Goal: Contribute content: Add original content to the website for others to see

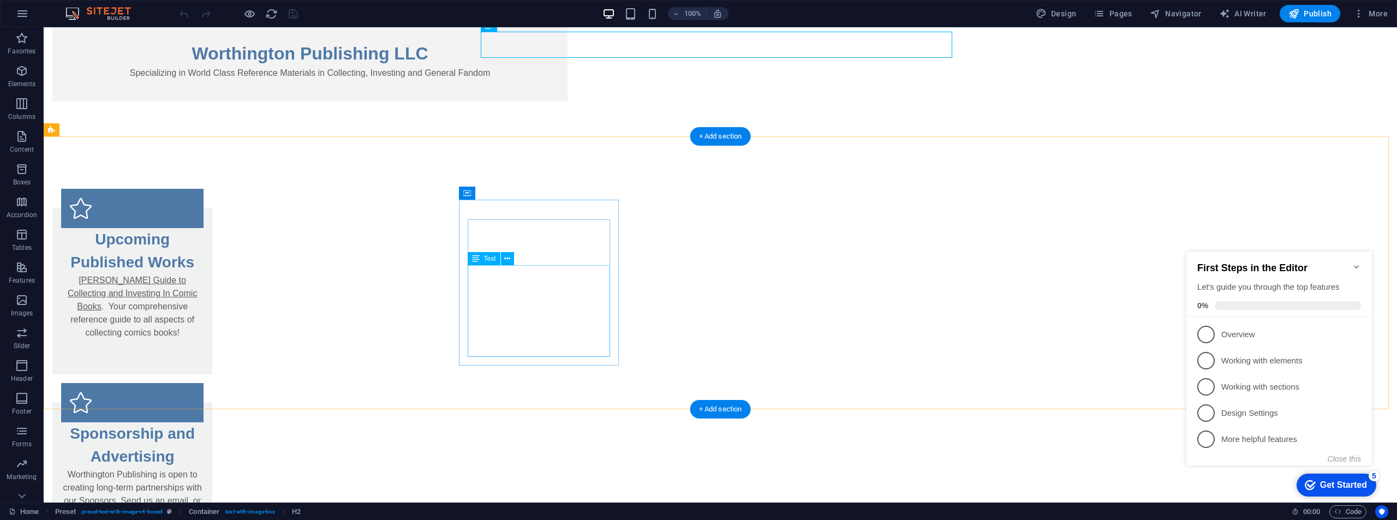
scroll to position [273, 0]
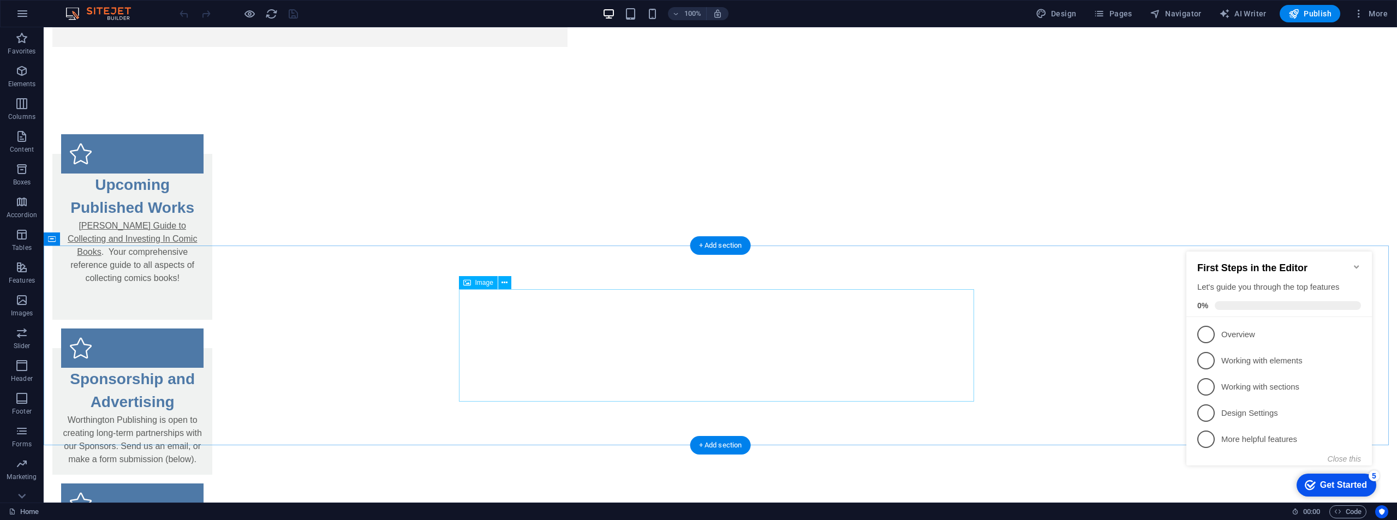
click at [500, 284] on button at bounding box center [504, 282] width 13 height 13
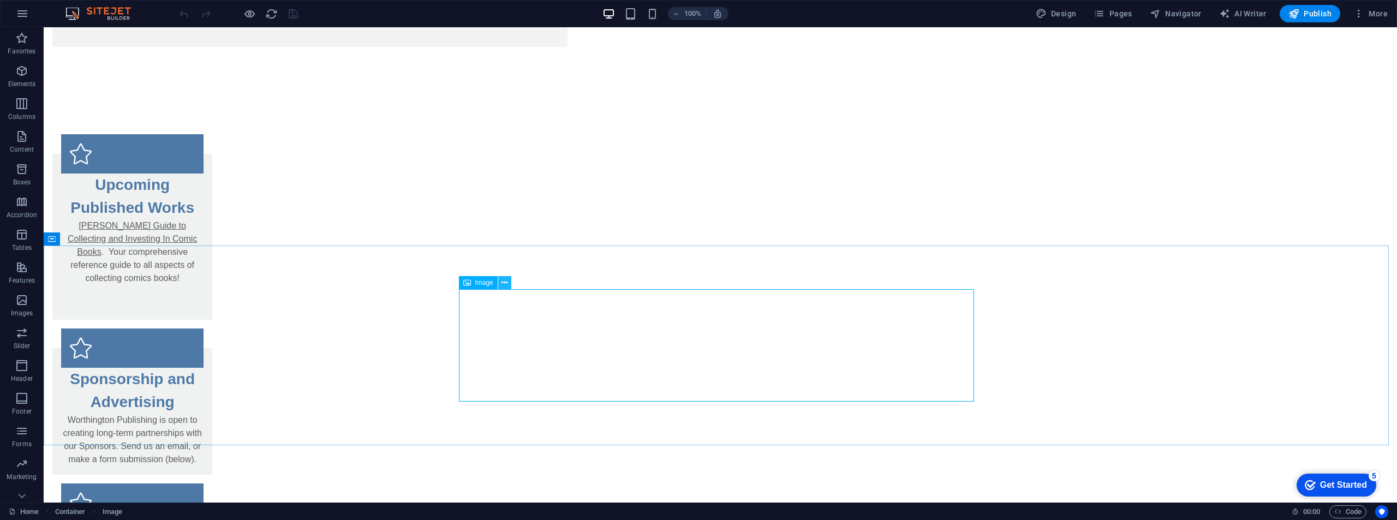
click at [502, 282] on icon at bounding box center [504, 282] width 6 height 11
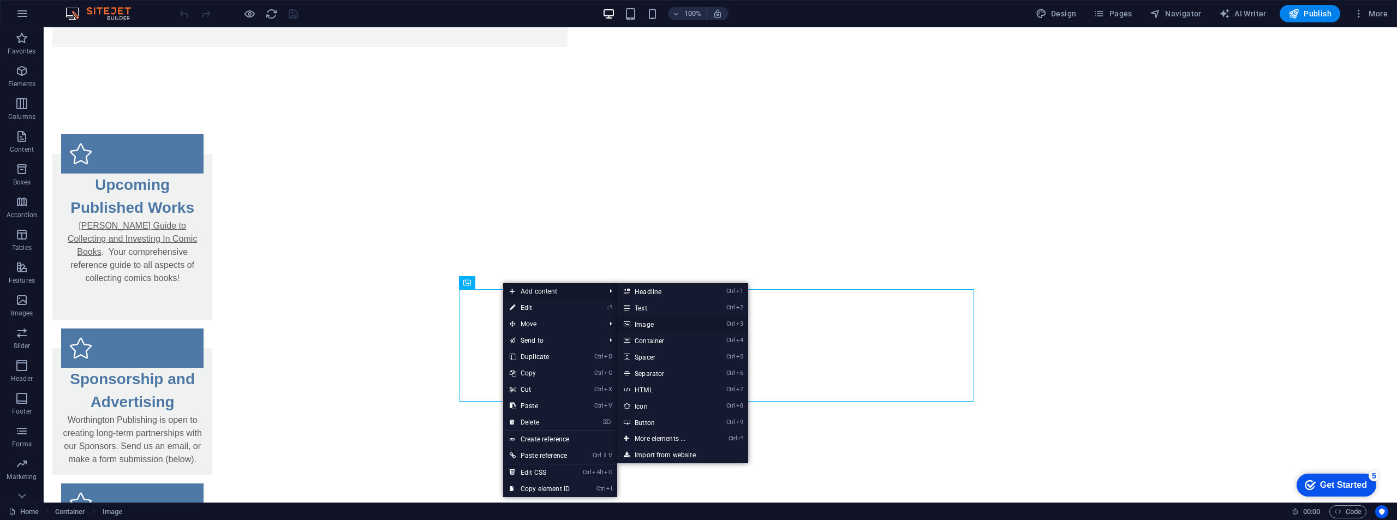
click at [647, 324] on link "Ctrl 3 Image" at bounding box center [662, 324] width 90 height 16
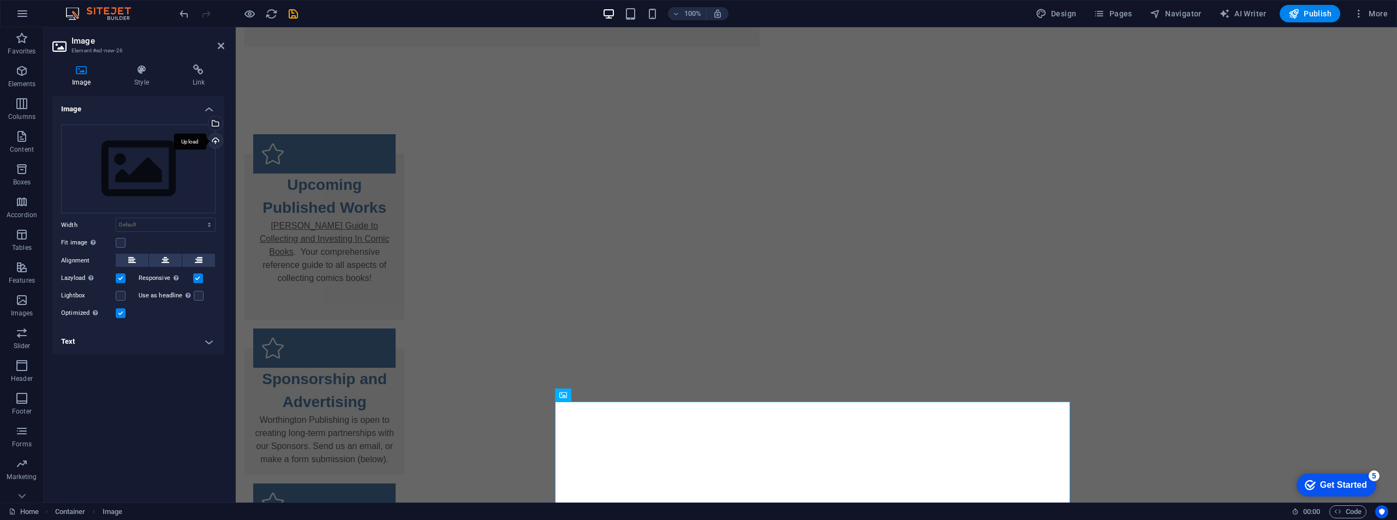
click at [214, 137] on div "Upload" at bounding box center [214, 142] width 16 height 16
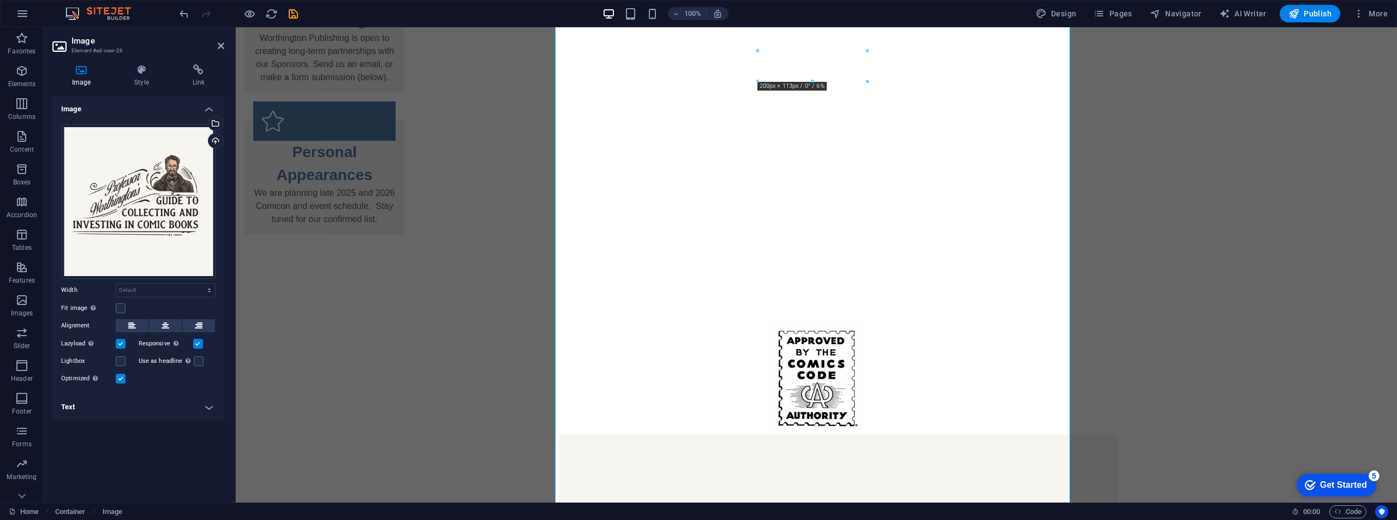
scroll to position [709, 0]
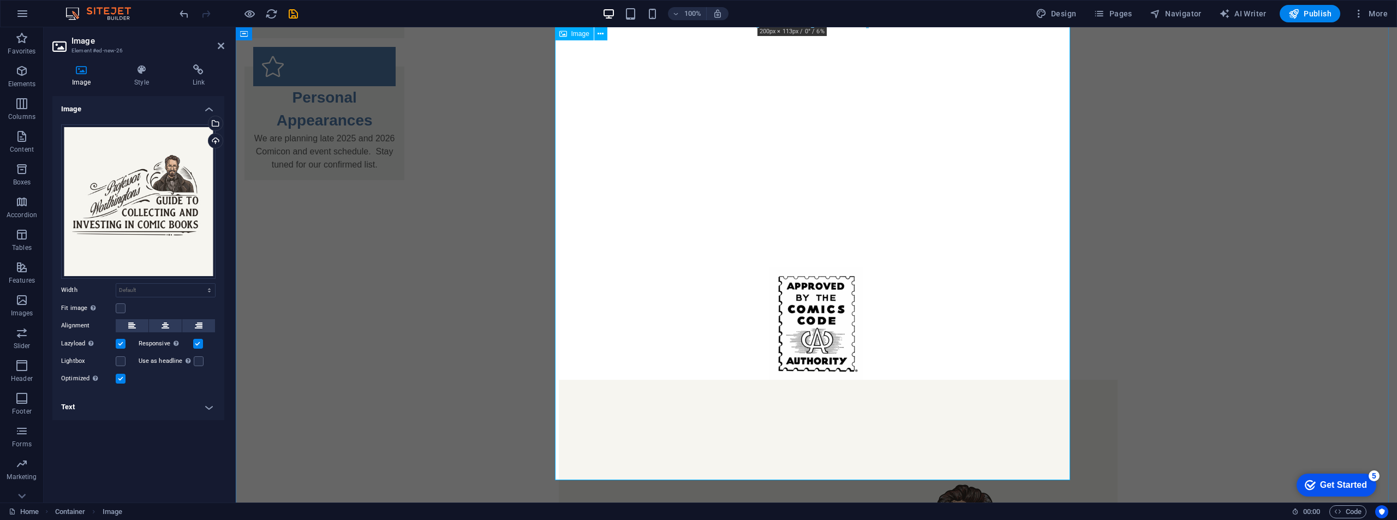
click at [194, 288] on select "Default auto px rem % em vh vw" at bounding box center [165, 290] width 99 height 13
click at [116, 284] on select "Default auto px rem % em vh vw" at bounding box center [165, 290] width 99 height 13
select select "DISABLED_OPTION_VALUE"
click at [119, 307] on label at bounding box center [121, 308] width 10 height 10
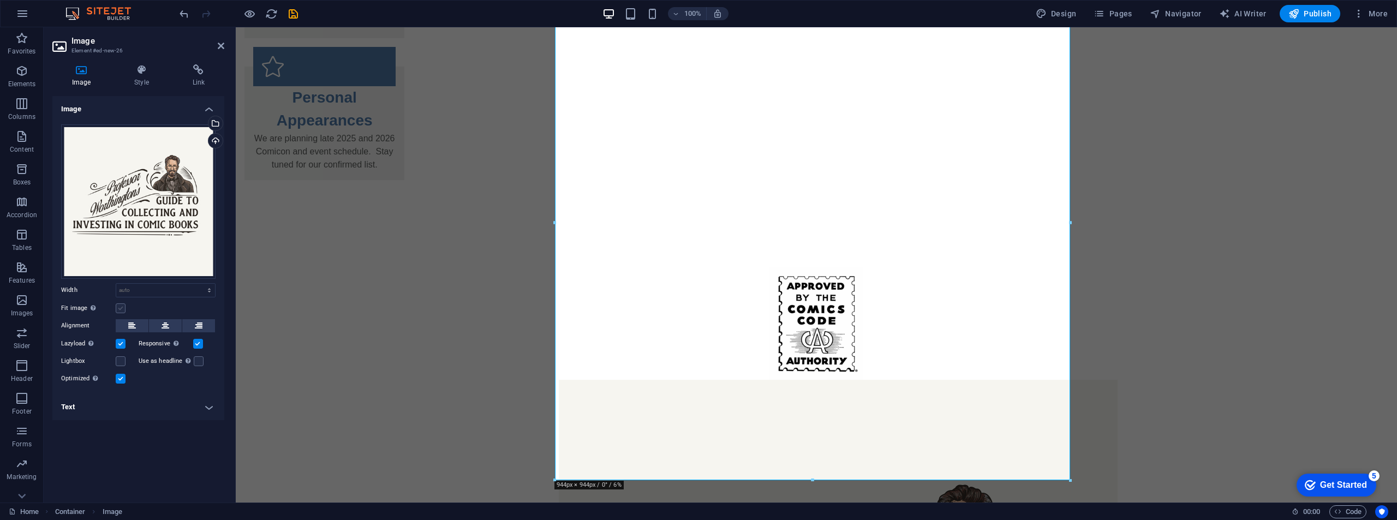
click at [0, 0] on input "Fit image Automatically fit image to a fixed width and height" at bounding box center [0, 0] width 0 height 0
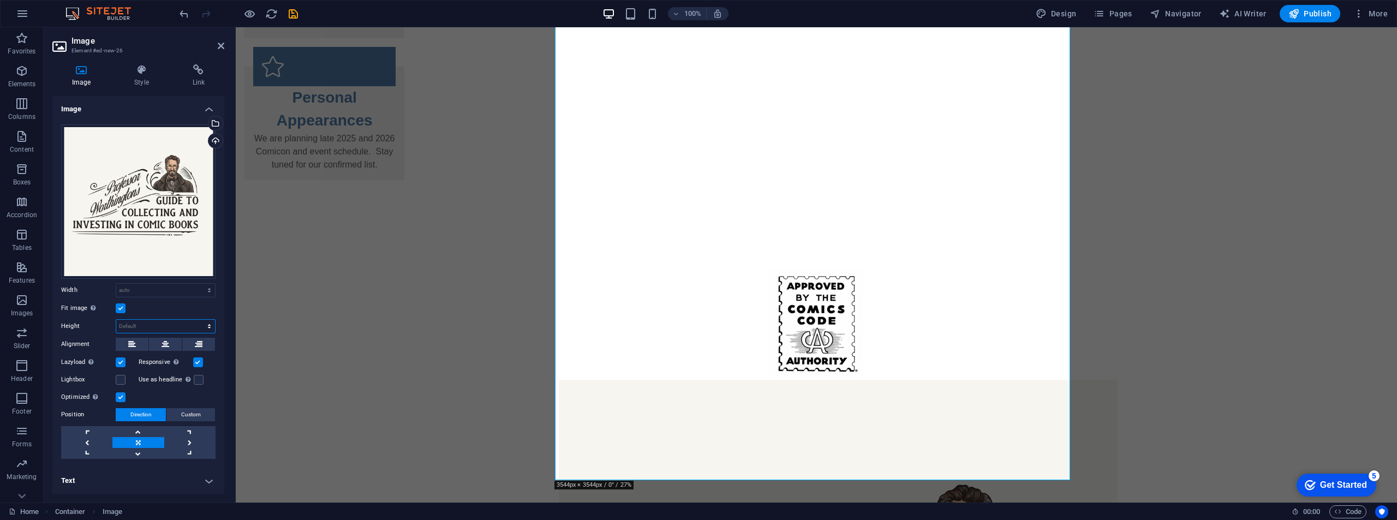
click at [172, 322] on select "Default auto px" at bounding box center [165, 326] width 99 height 13
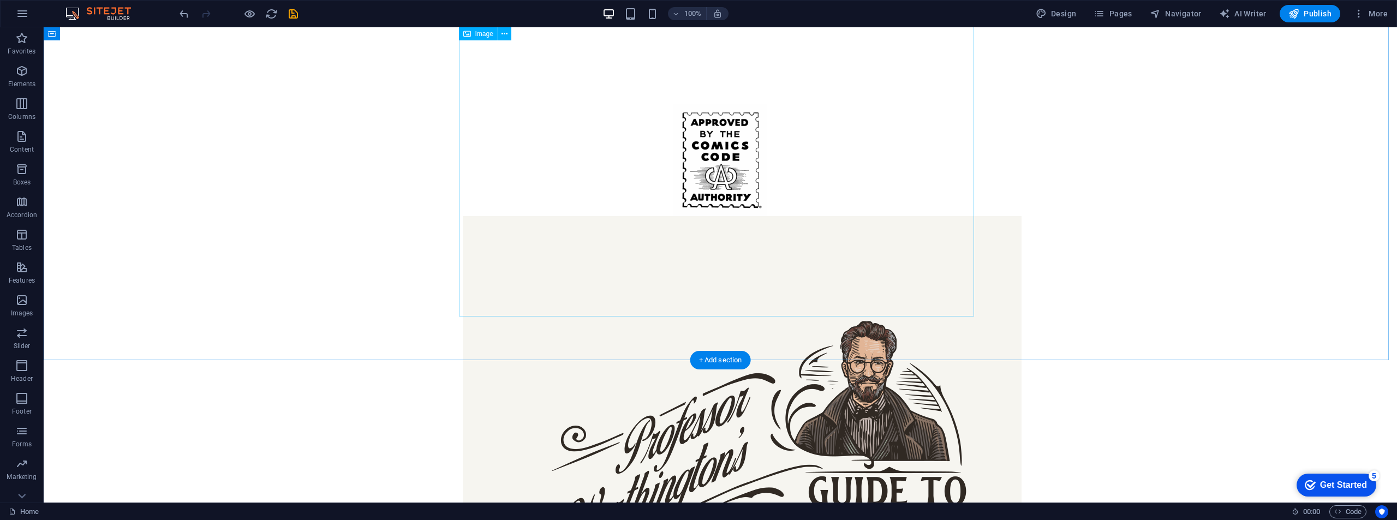
scroll to position [764, 0]
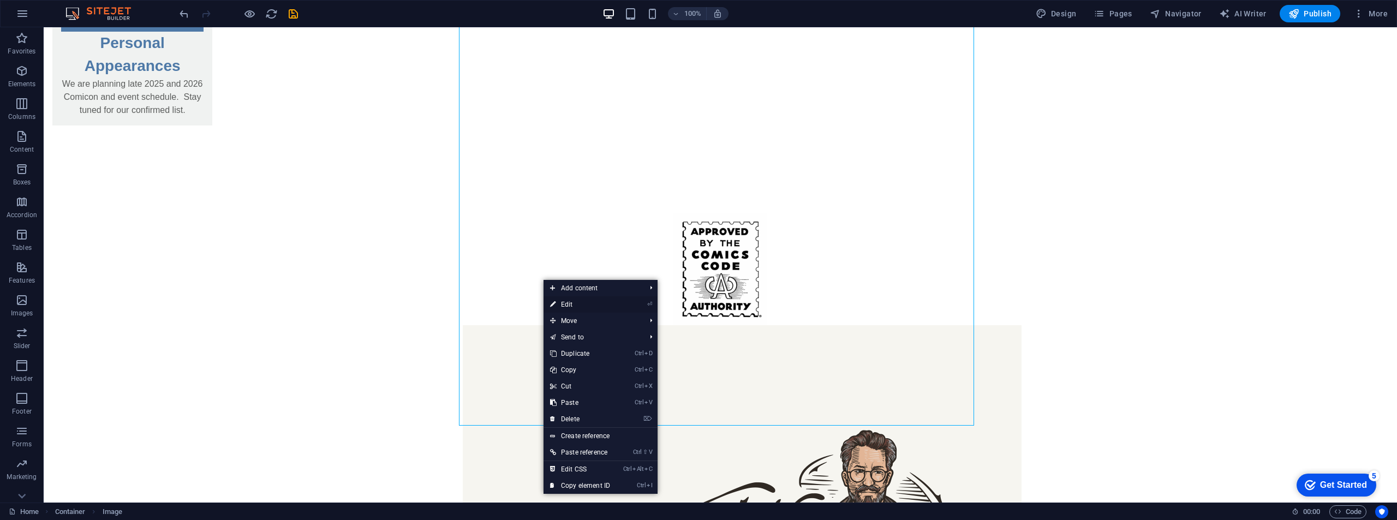
click at [551, 300] on icon at bounding box center [552, 304] width 5 height 16
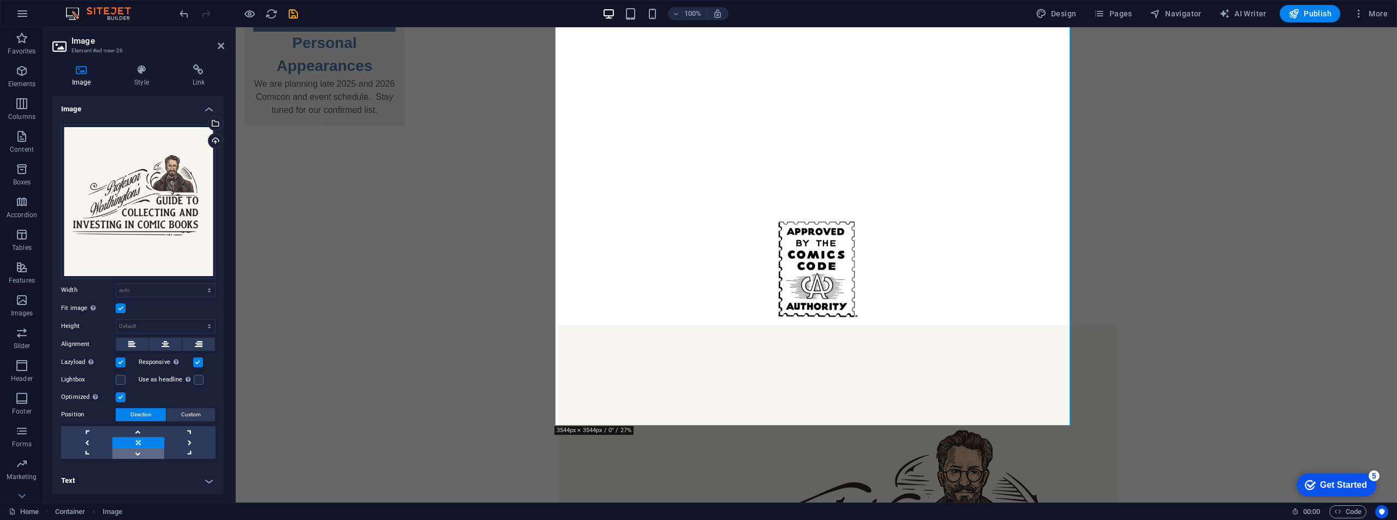
click at [142, 449] on link at bounding box center [137, 453] width 51 height 11
click at [91, 443] on link at bounding box center [86, 442] width 51 height 11
click at [149, 288] on select "Default auto px rem % em vh vw" at bounding box center [165, 290] width 99 height 13
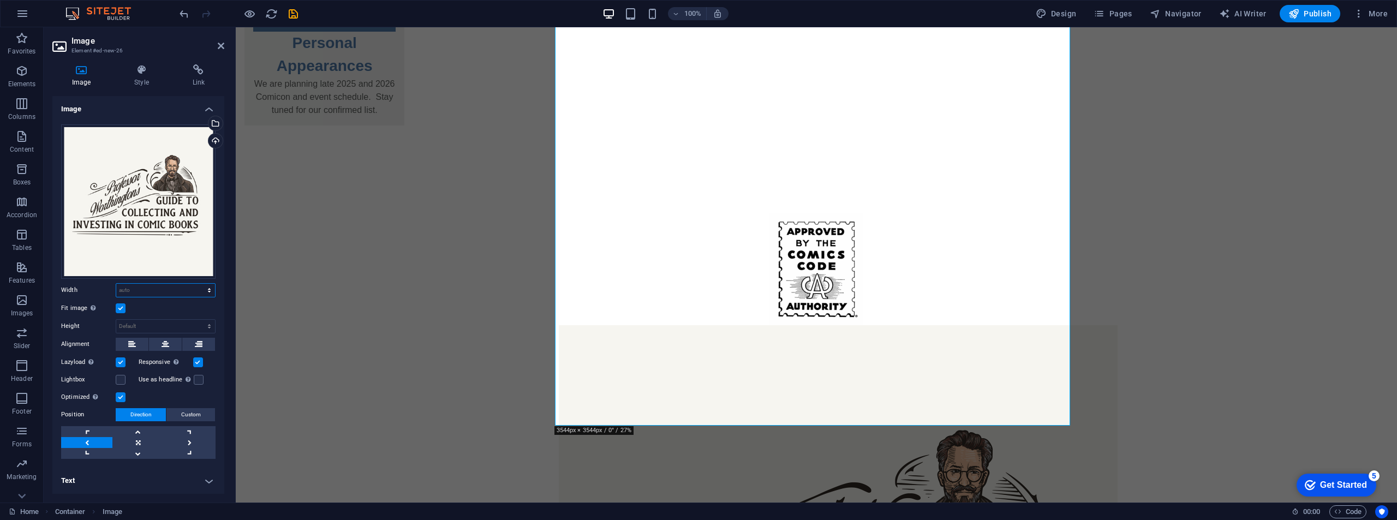
select select "%"
click at [200, 284] on select "Default auto px rem % em vh vw" at bounding box center [165, 290] width 99 height 13
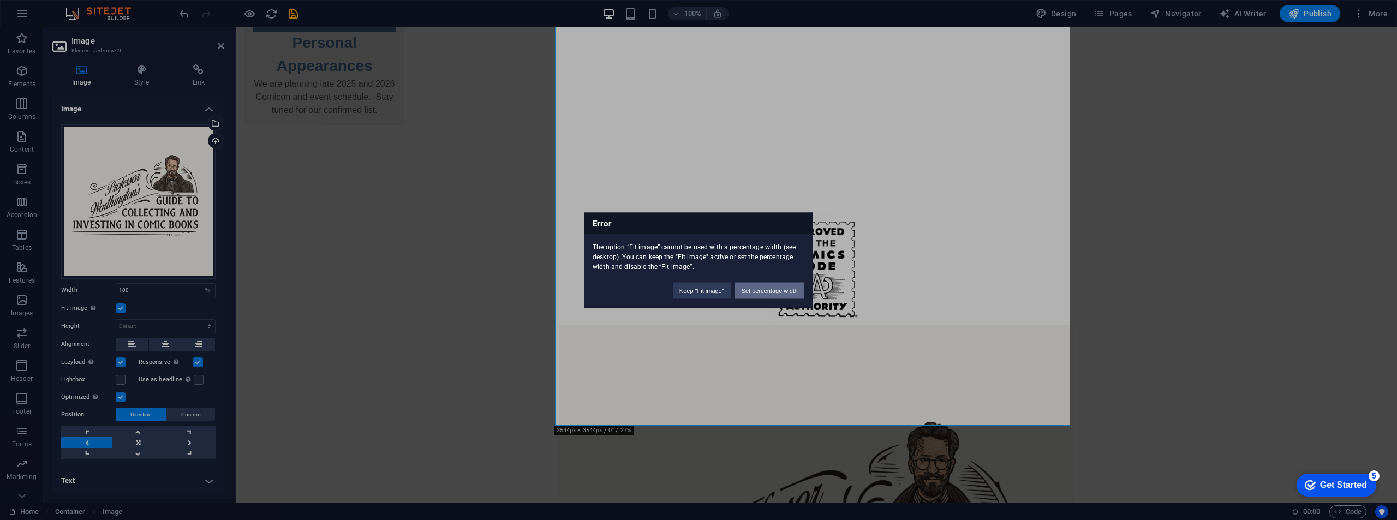
click at [755, 294] on button "Set percentage width" at bounding box center [769, 290] width 69 height 16
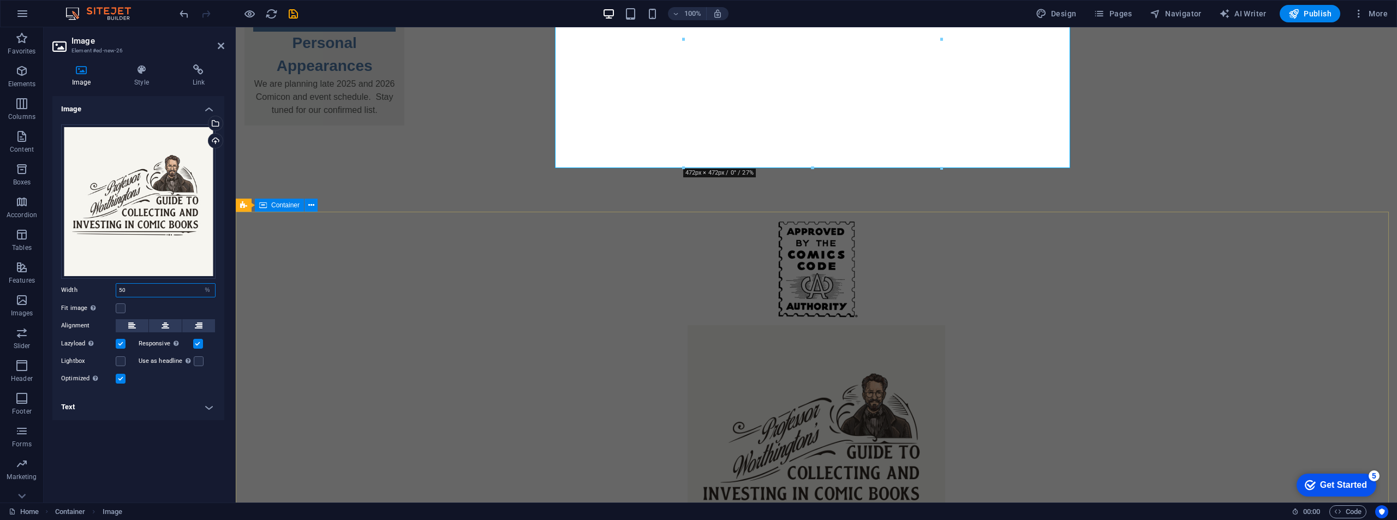
type input "50"
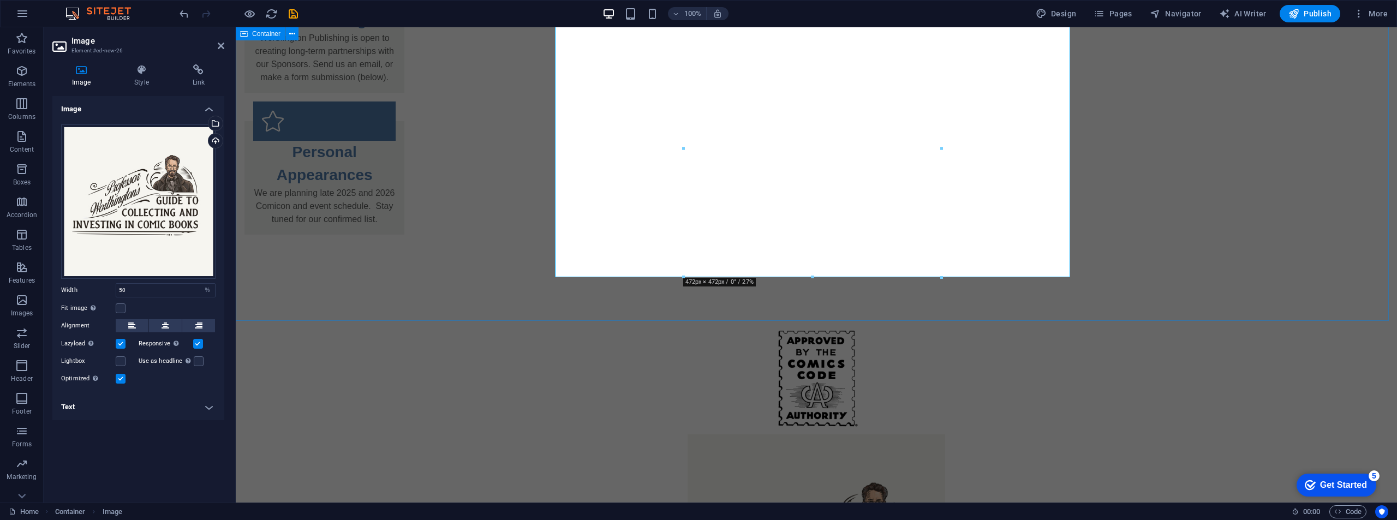
scroll to position [491, 0]
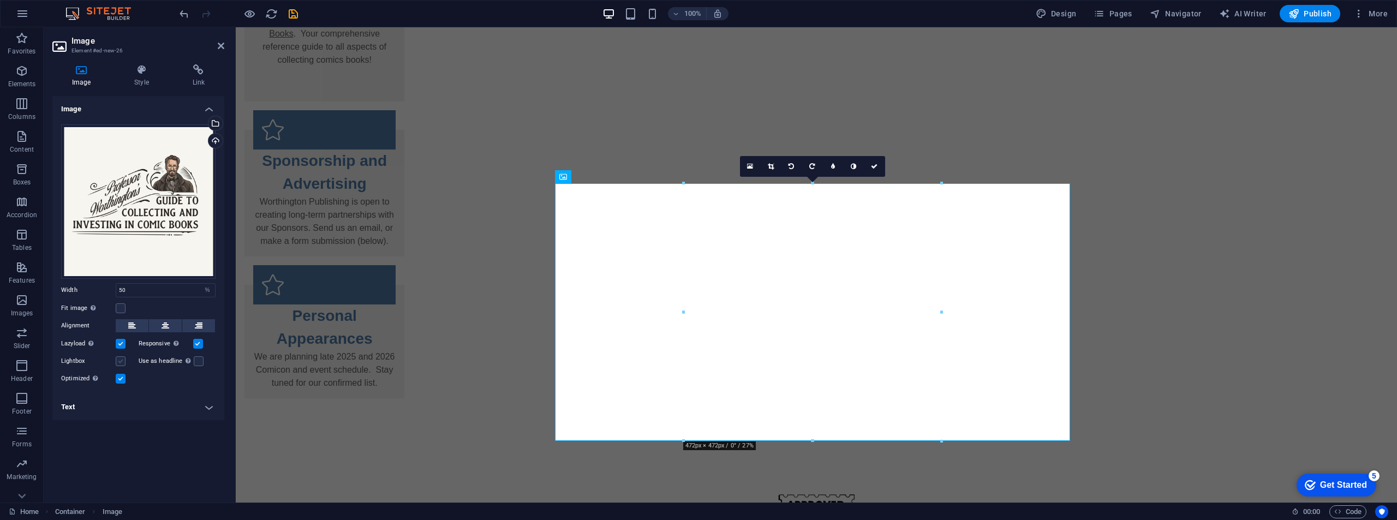
click at [122, 358] on label at bounding box center [121, 361] width 10 height 10
click at [0, 0] on input "Lightbox" at bounding box center [0, 0] width 0 height 0
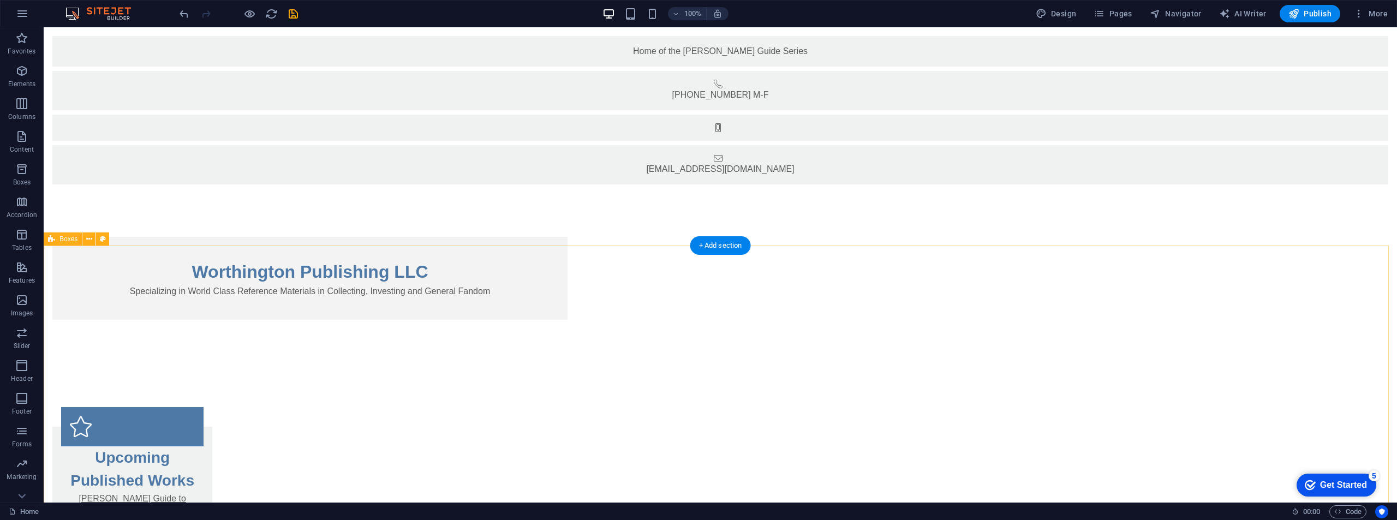
scroll to position [437, 0]
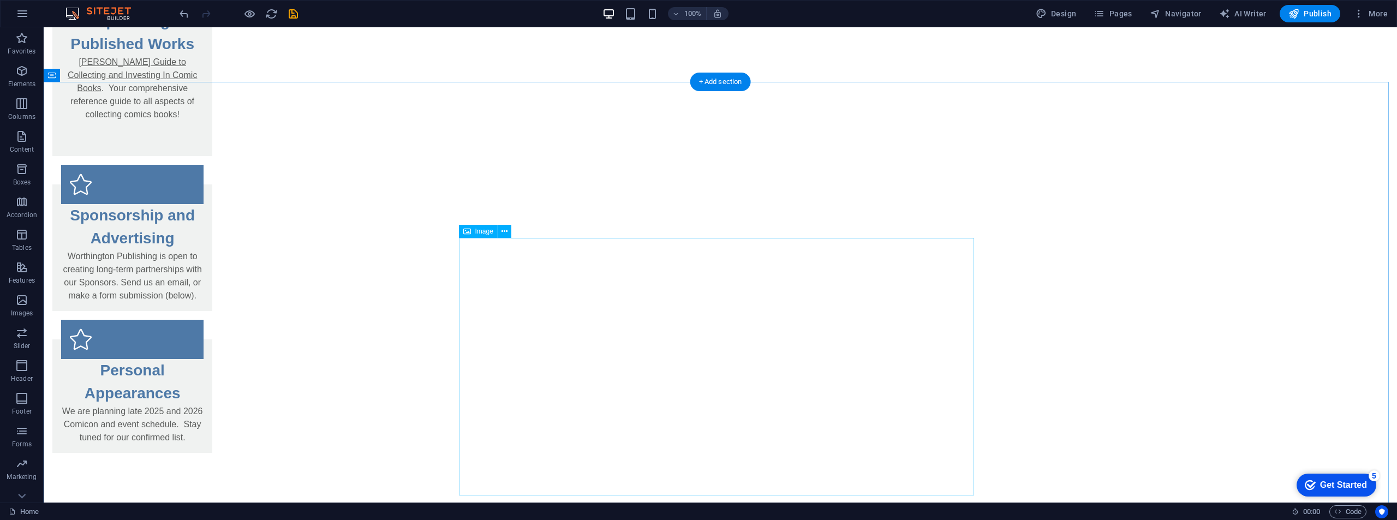
click at [509, 232] on button at bounding box center [504, 231] width 13 height 13
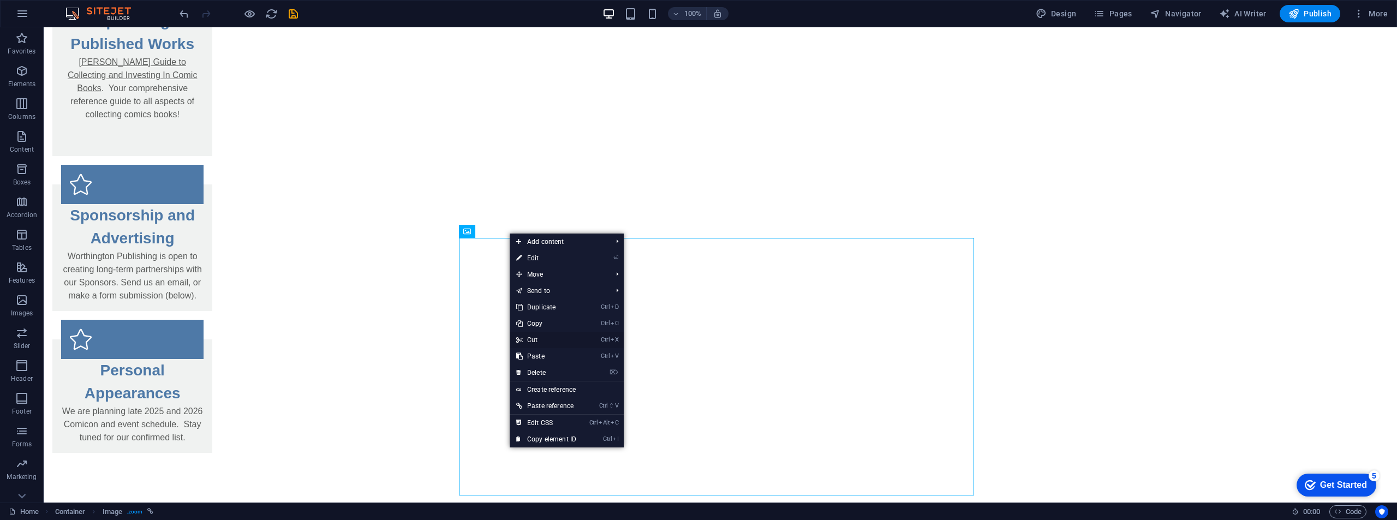
click at [541, 340] on link "Ctrl X Cut" at bounding box center [546, 340] width 73 height 16
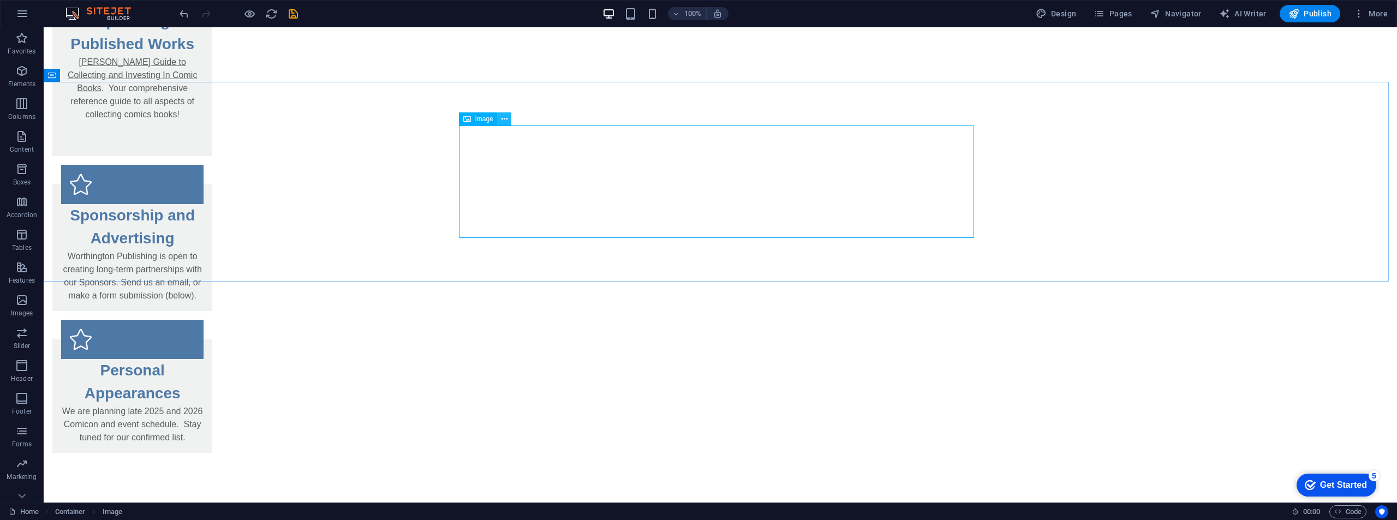
click at [505, 123] on icon at bounding box center [504, 118] width 6 height 11
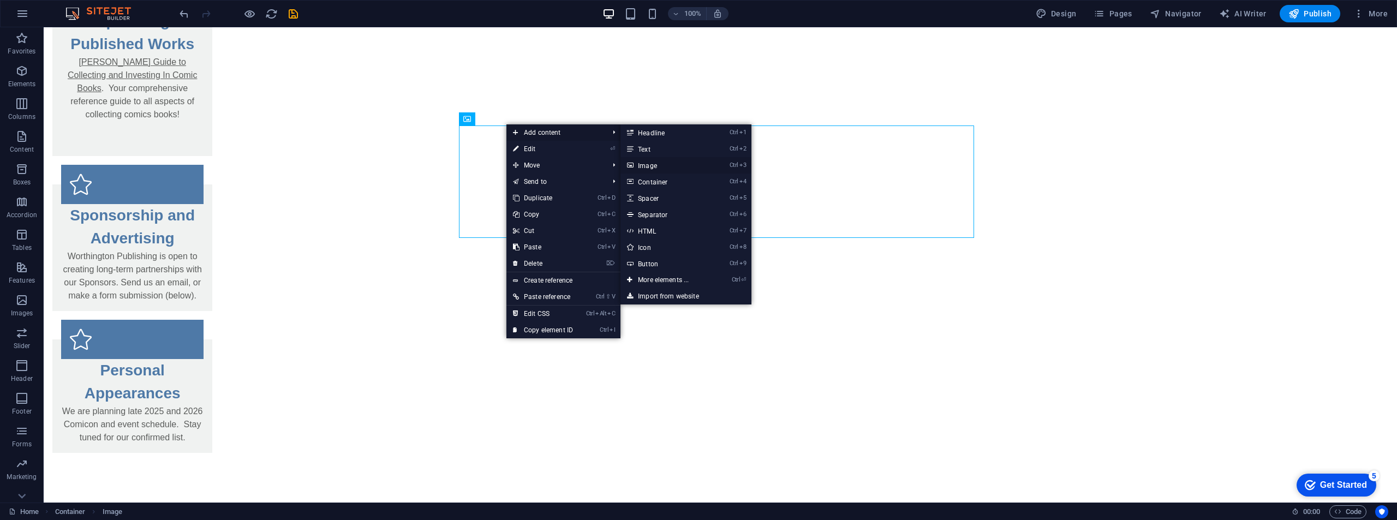
click at [644, 165] on link "Ctrl 3 Image" at bounding box center [665, 165] width 90 height 16
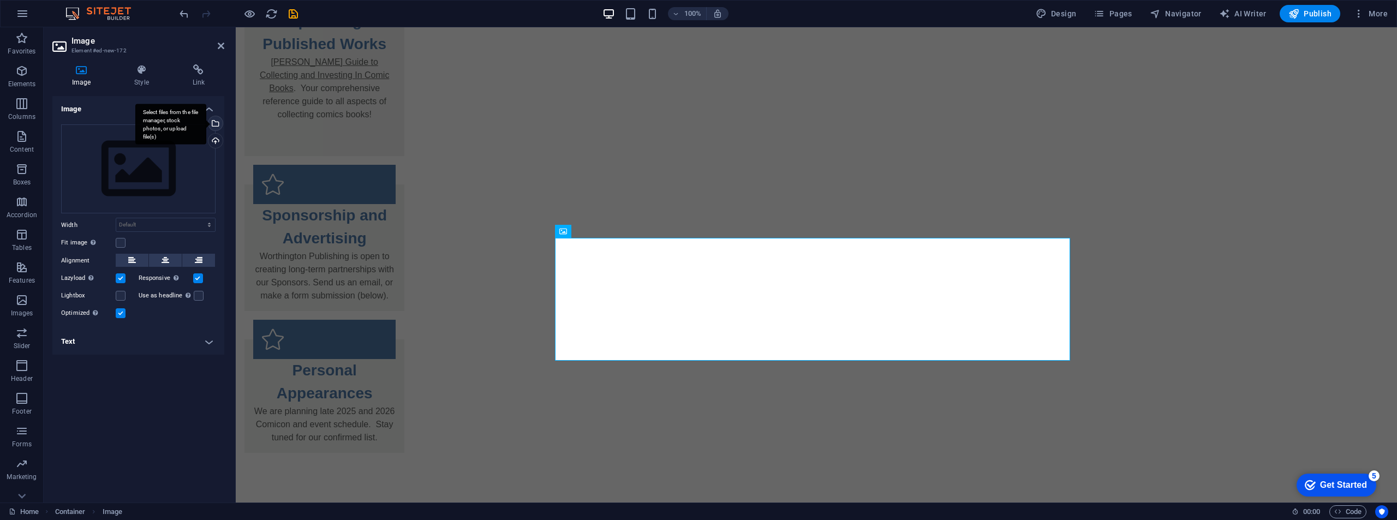
click at [206, 124] on div "Select files from the file manager, stock photos, or upload file(s)" at bounding box center [170, 124] width 71 height 41
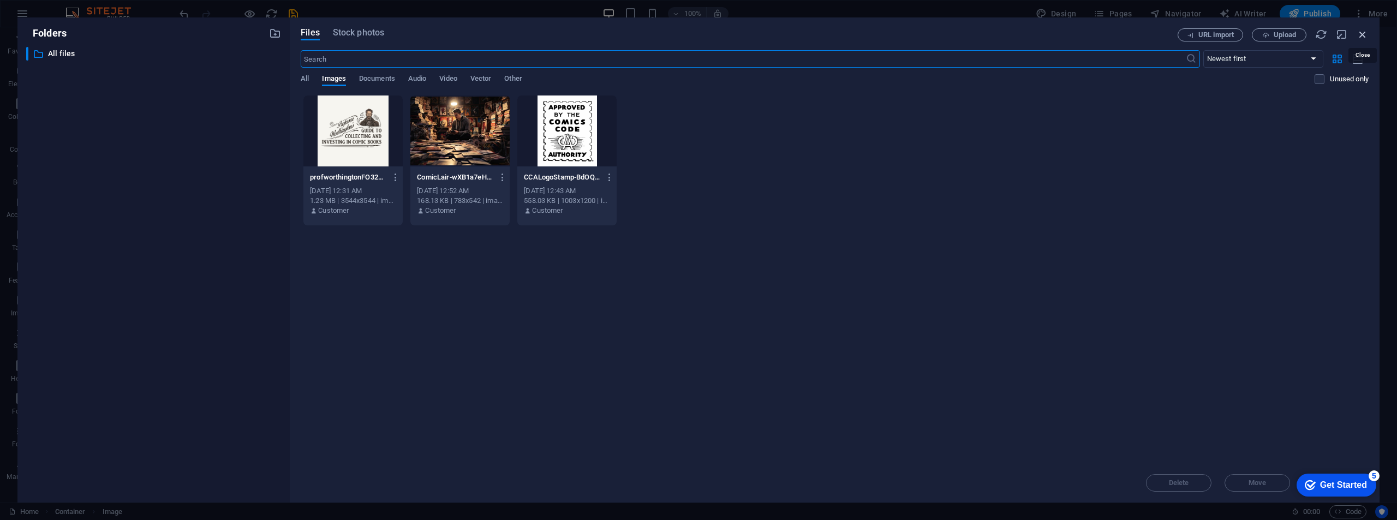
click at [1362, 36] on icon "button" at bounding box center [1362, 34] width 12 height 12
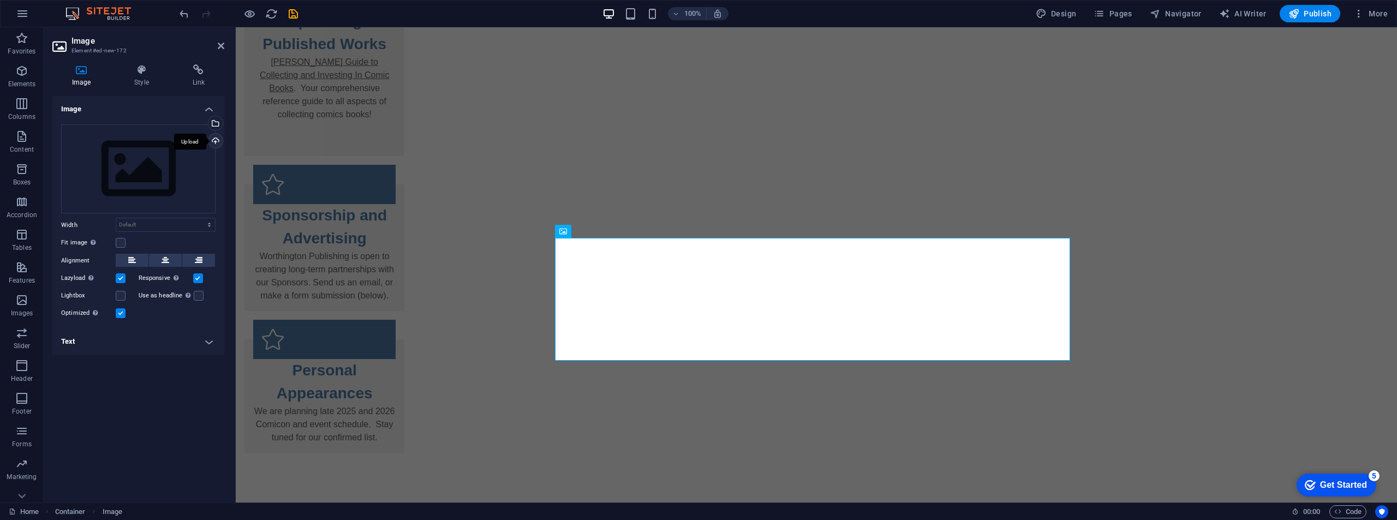
click at [217, 140] on div "Upload" at bounding box center [214, 142] width 16 height 16
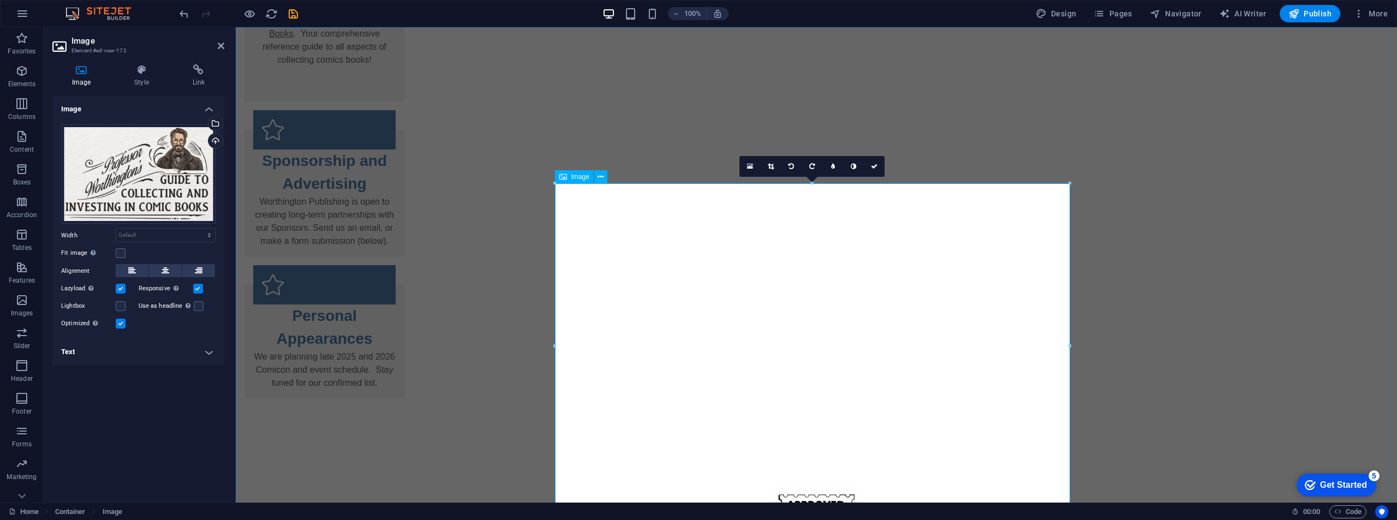
scroll to position [546, 0]
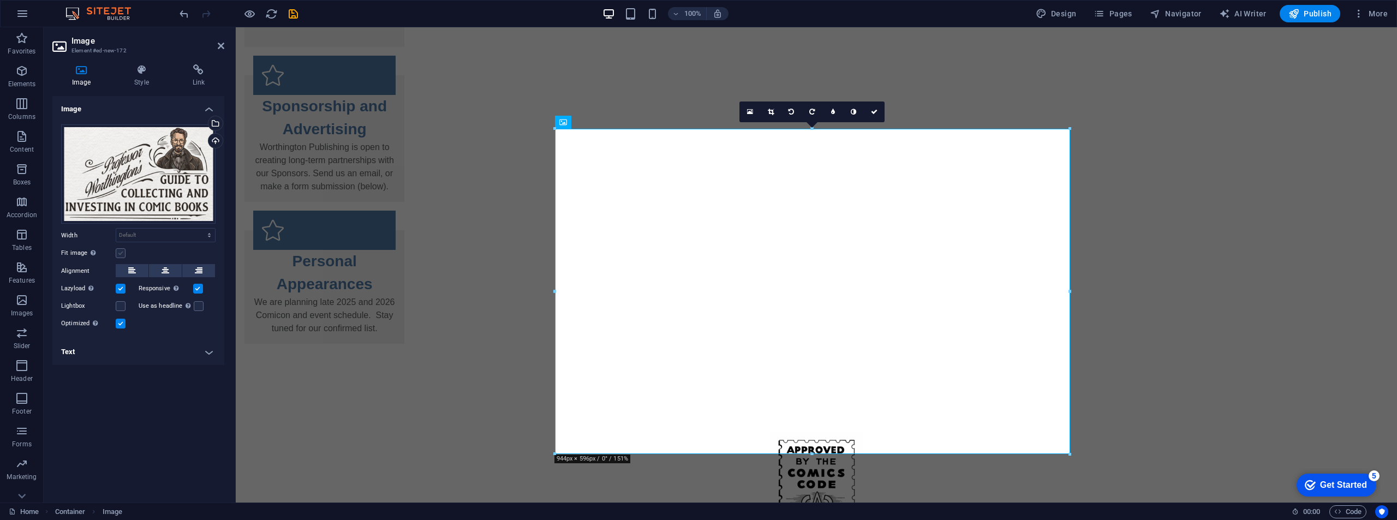
click at [116, 256] on label at bounding box center [121, 253] width 10 height 10
click at [0, 0] on input "Fit image Automatically fit image to a fixed width and height" at bounding box center [0, 0] width 0 height 0
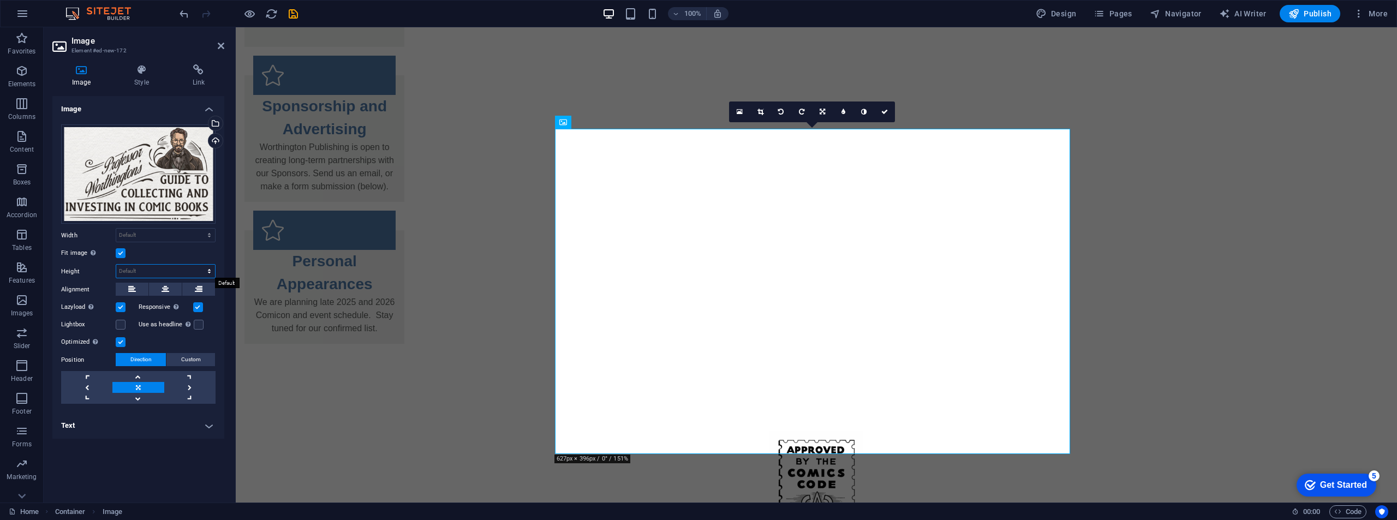
click at [151, 266] on select "Default auto px" at bounding box center [165, 271] width 99 height 13
select select "px"
click at [200, 265] on select "Default auto px" at bounding box center [165, 271] width 99 height 13
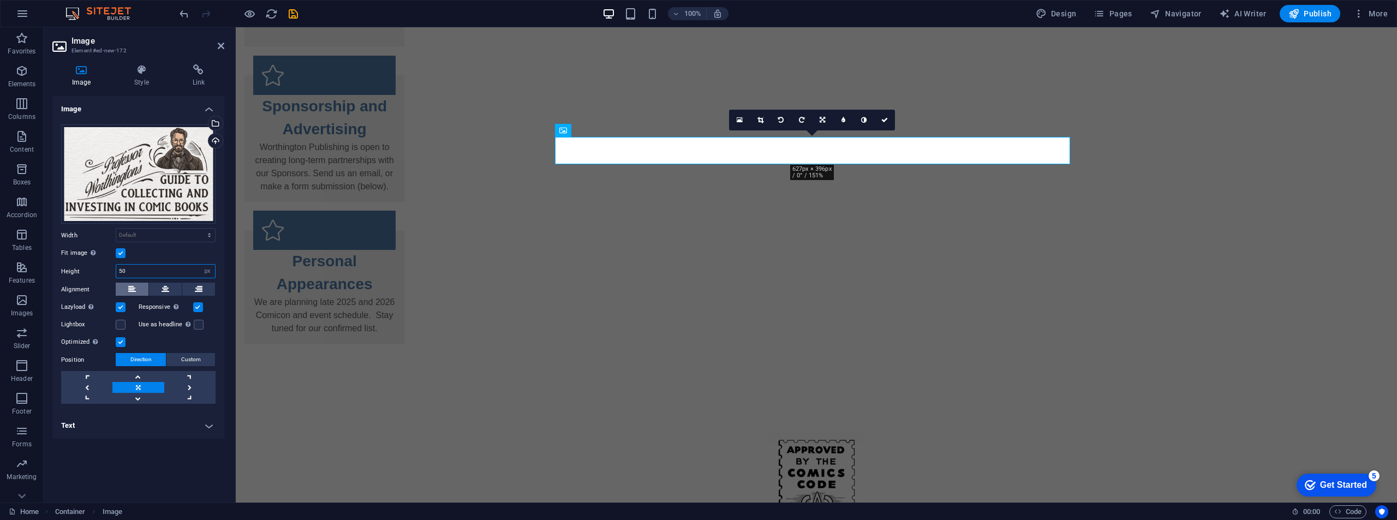
scroll to position [537, 0]
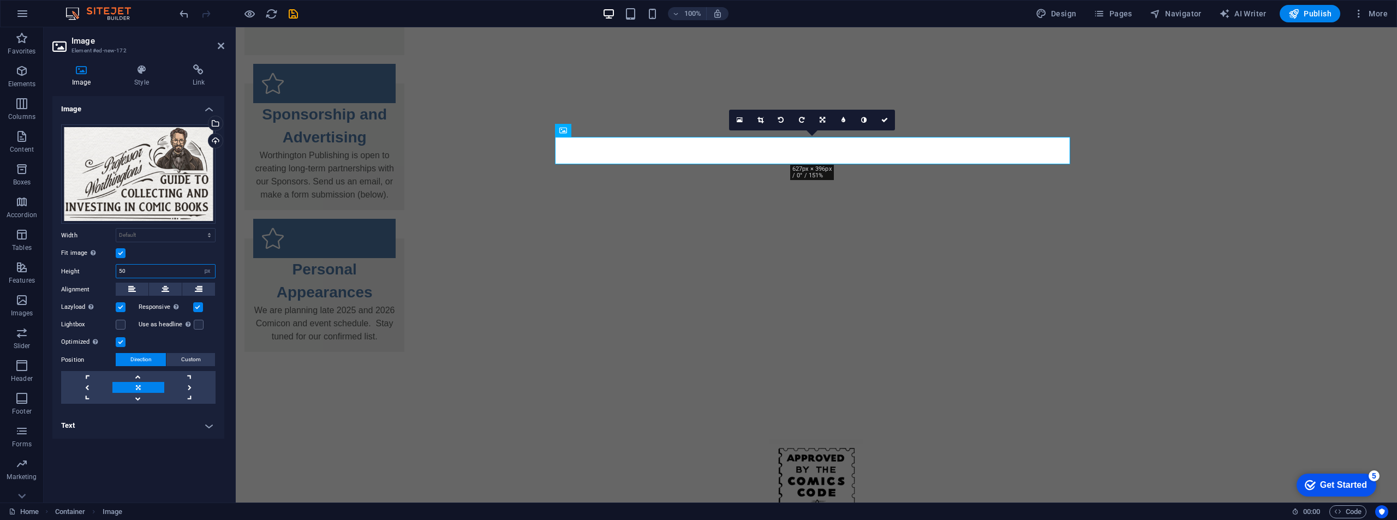
type input "5"
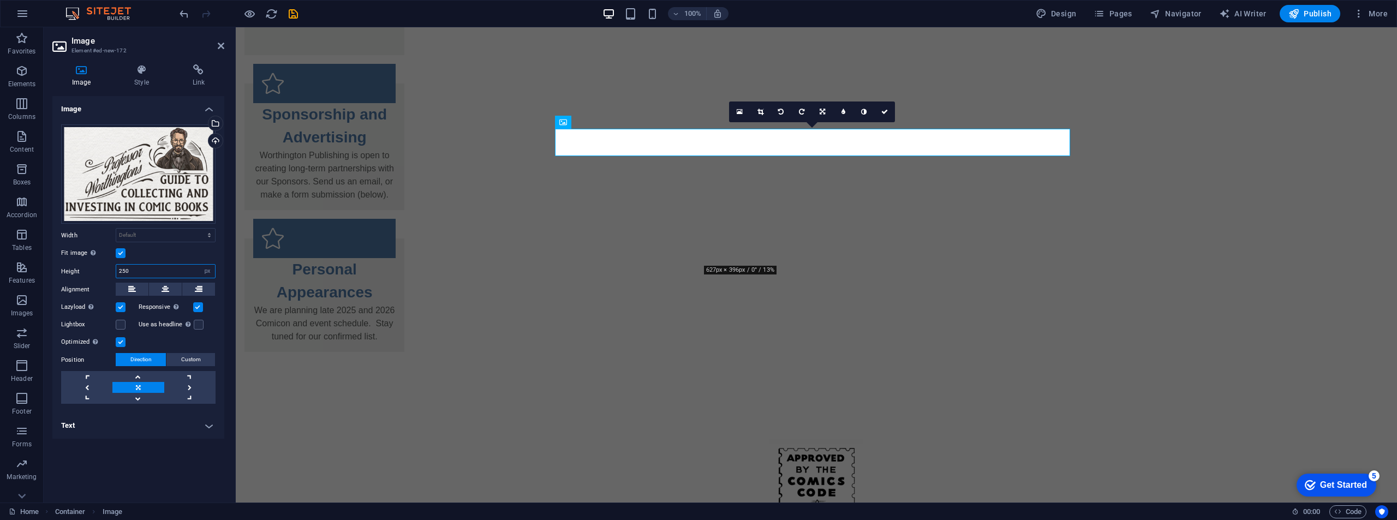
scroll to position [546, 0]
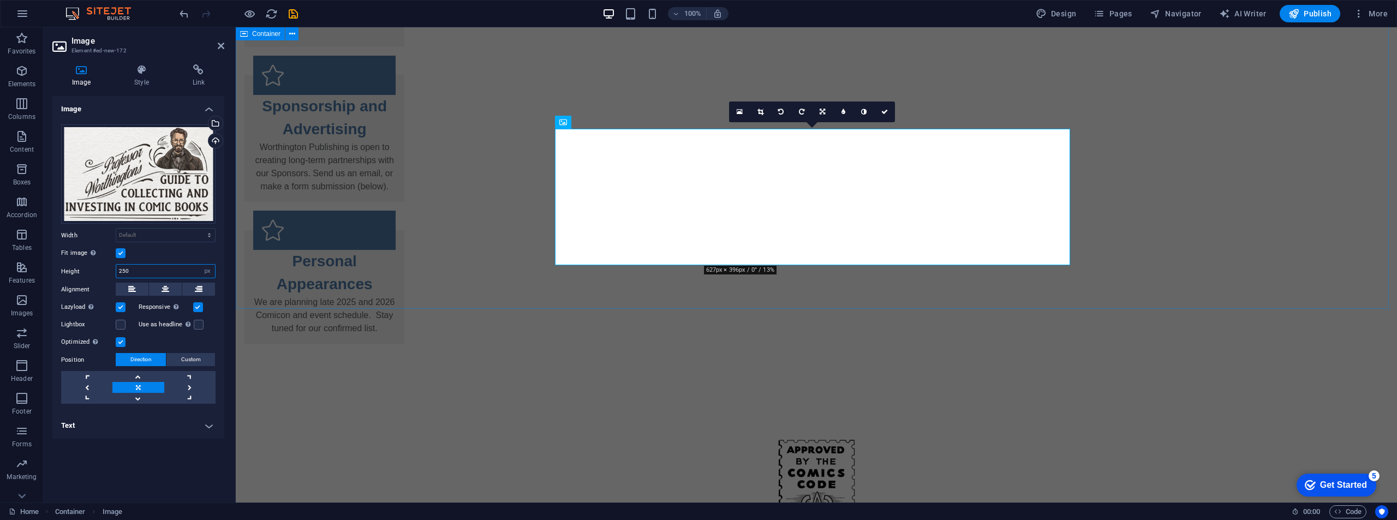
type input "250"
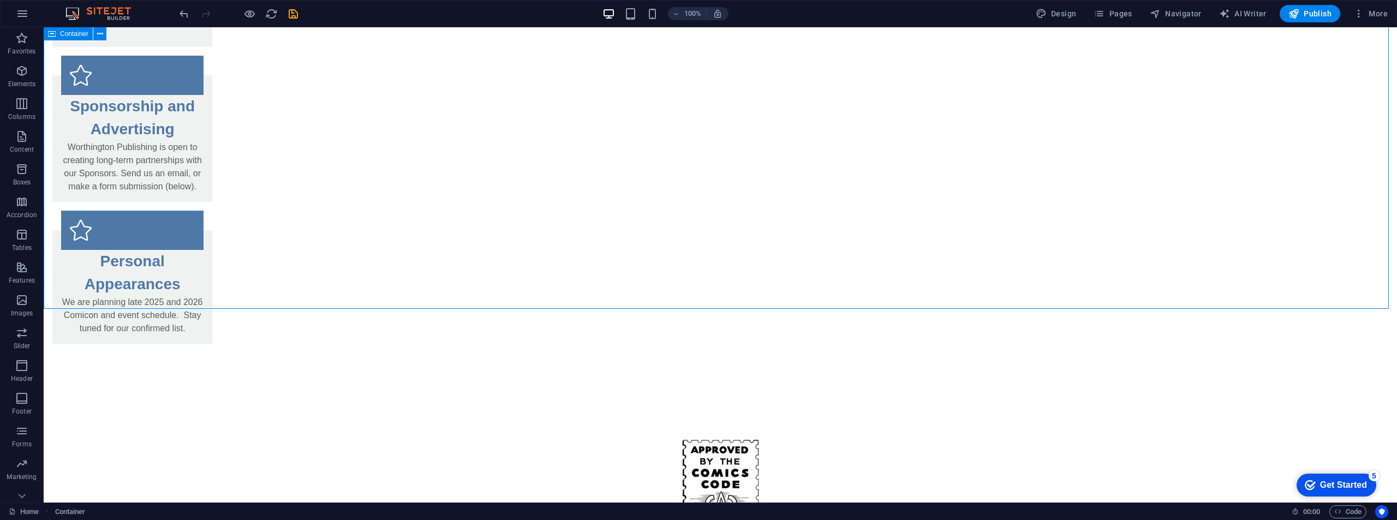
scroll to position [327, 0]
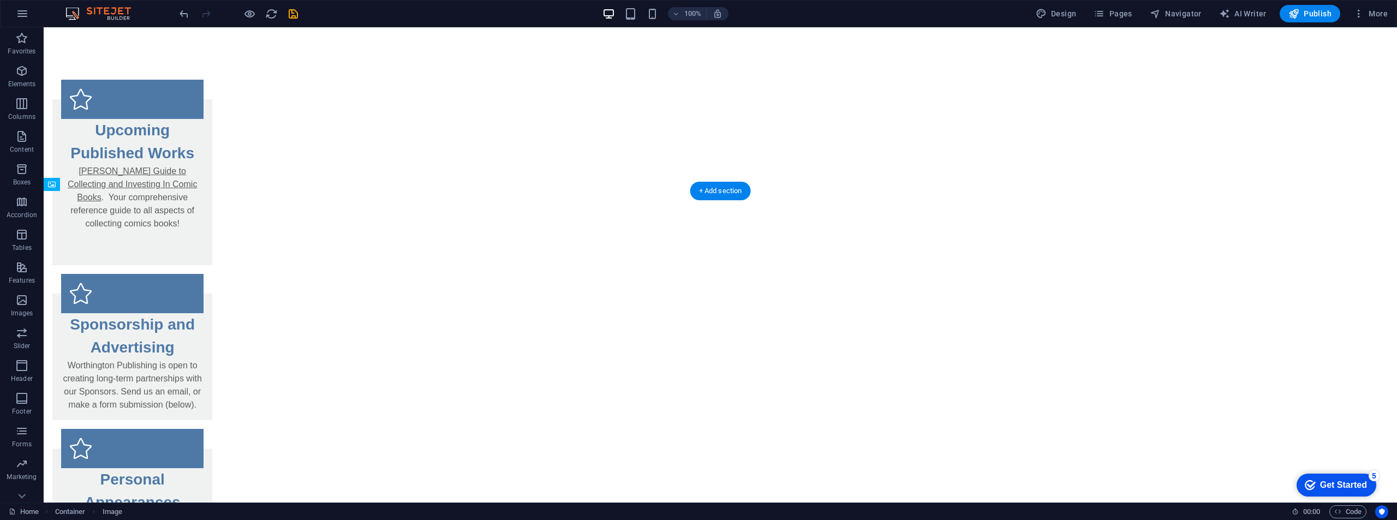
drag, startPoint x: 655, startPoint y: 308, endPoint x: 663, endPoint y: 432, distance: 123.6
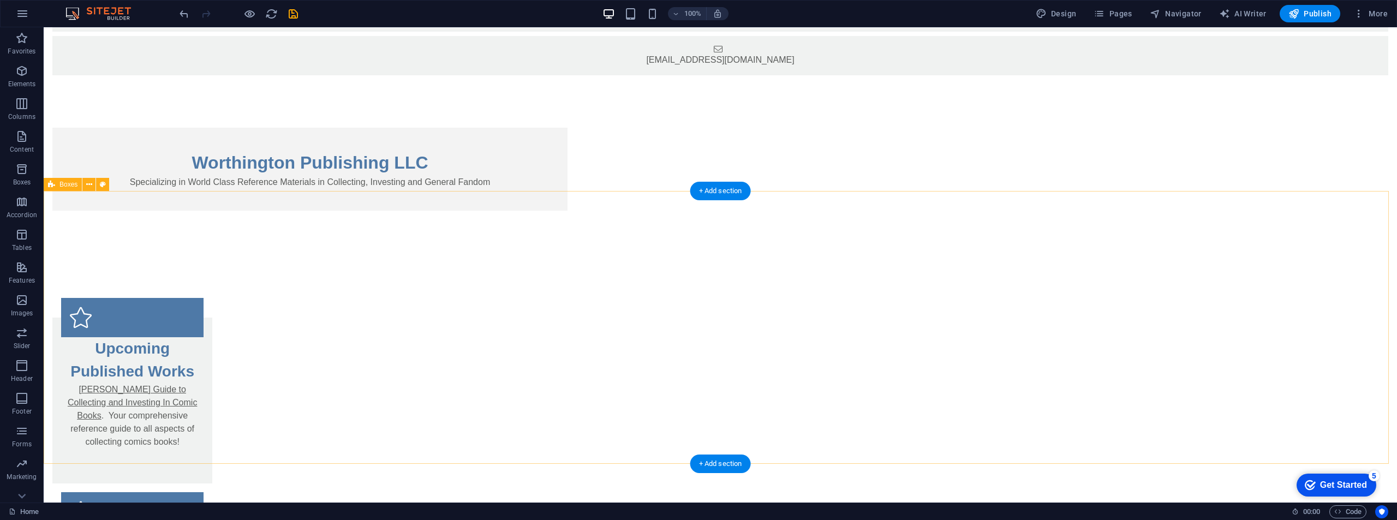
scroll to position [0, 0]
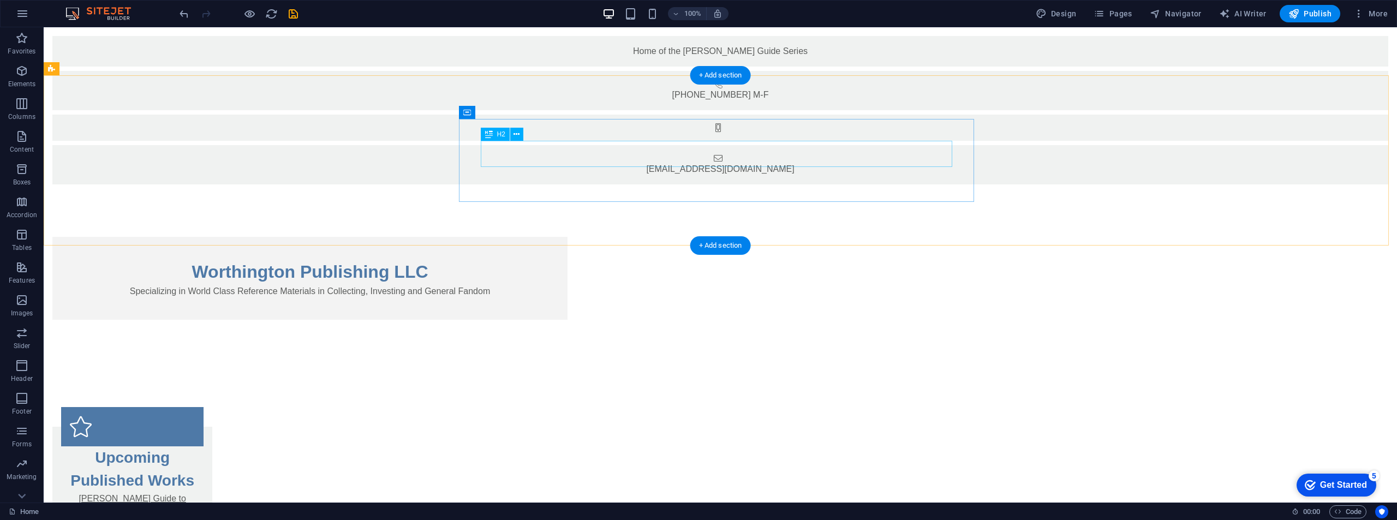
click at [546, 259] on div "Worthington Publishing LLC" at bounding box center [309, 272] width 471 height 26
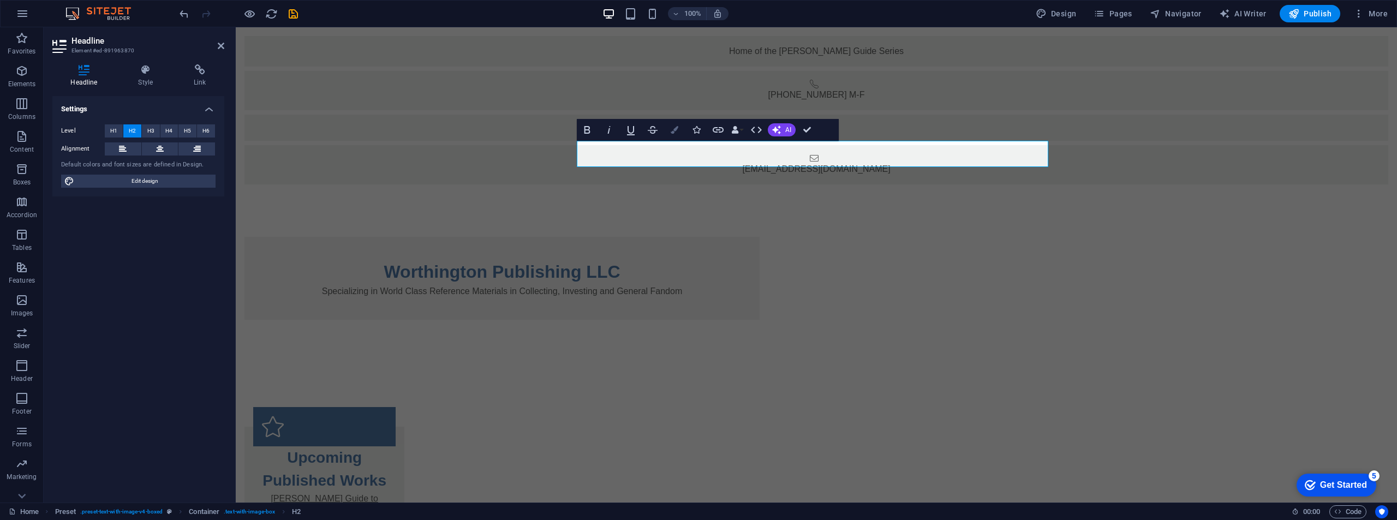
click at [677, 133] on icon "button" at bounding box center [675, 130] width 8 height 8
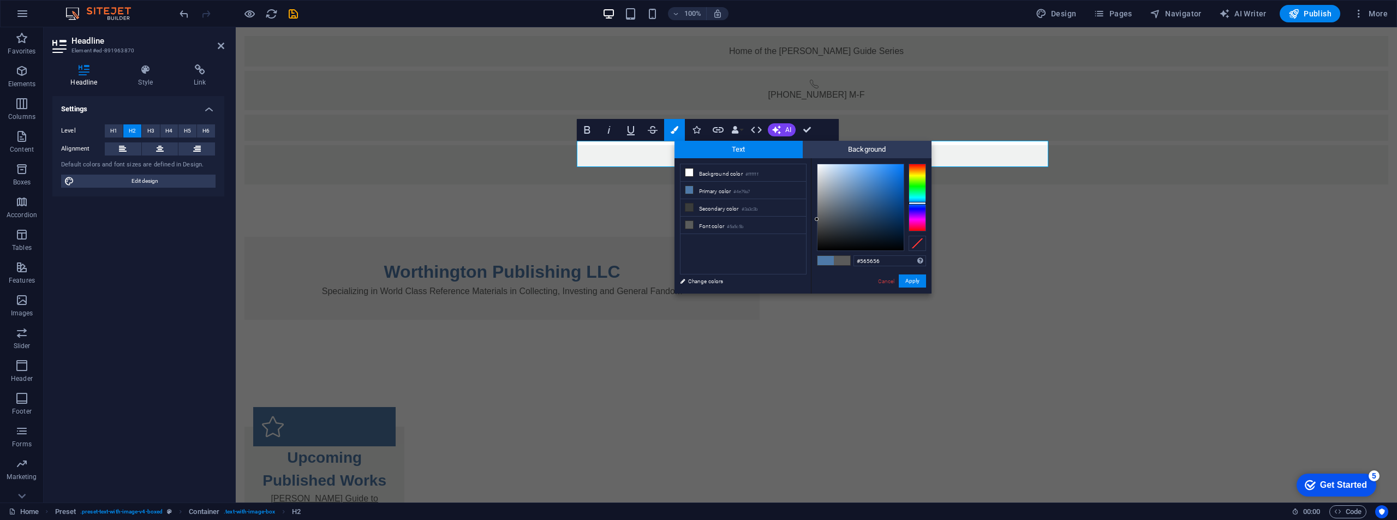
type input "#545454"
drag, startPoint x: 875, startPoint y: 214, endPoint x: 815, endPoint y: 222, distance: 60.5
click at [817, 222] on div at bounding box center [860, 207] width 86 height 86
click at [915, 278] on button "Apply" at bounding box center [912, 280] width 27 height 13
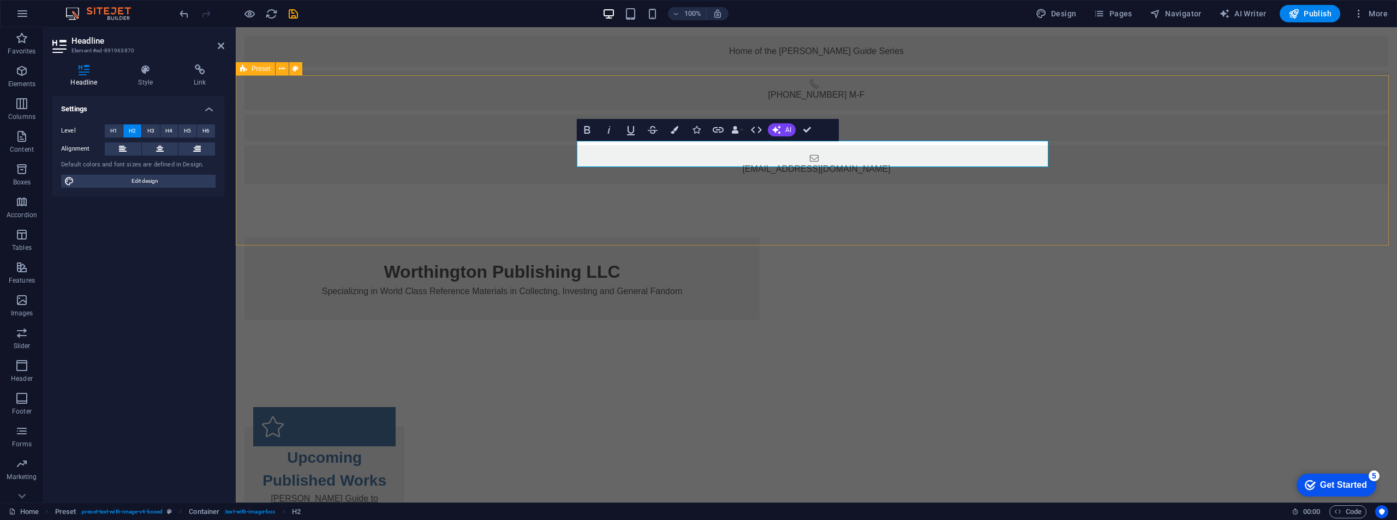
click at [1183, 193] on div "Worthington Publishing LLC Specializing in World Class Reference Materials in C…" at bounding box center [816, 278] width 1161 height 170
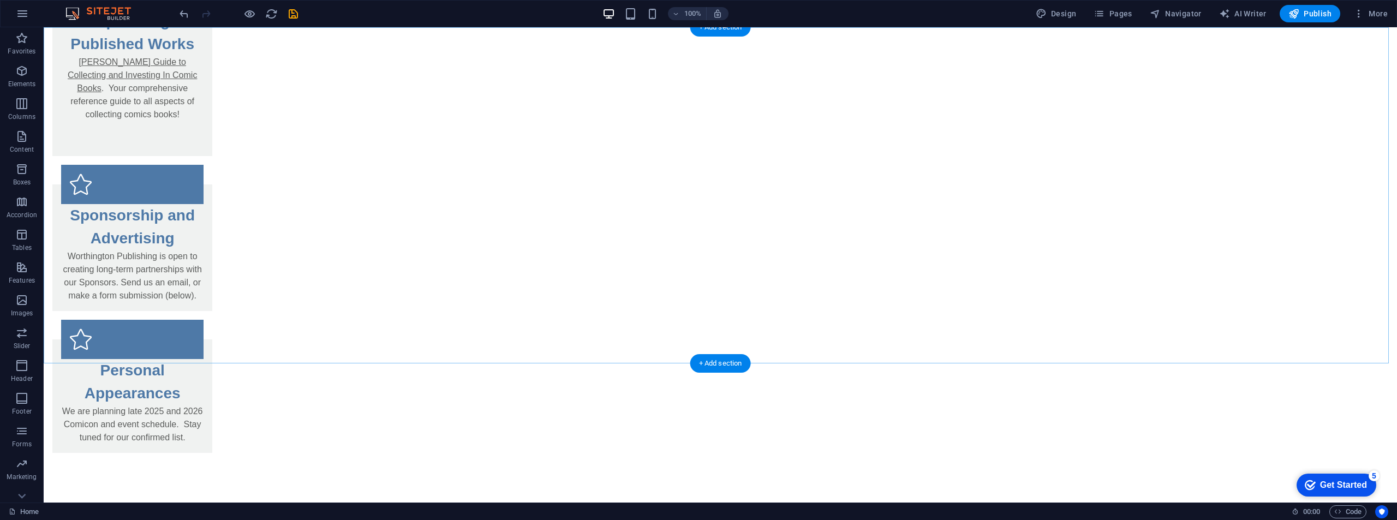
scroll to position [546, 0]
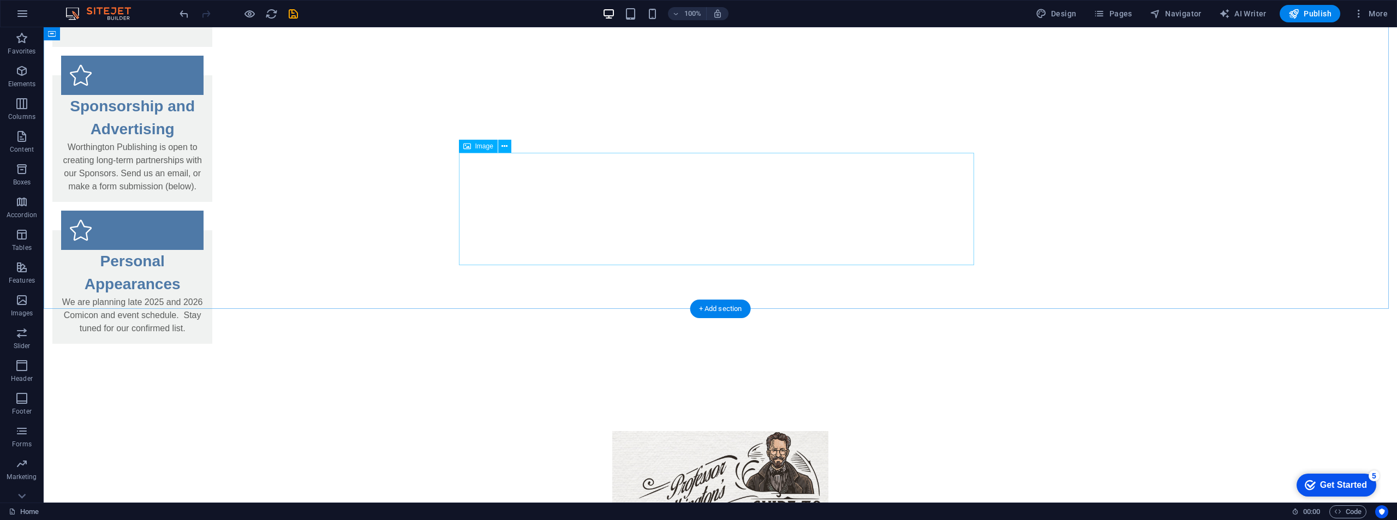
click at [503, 150] on icon at bounding box center [504, 146] width 6 height 11
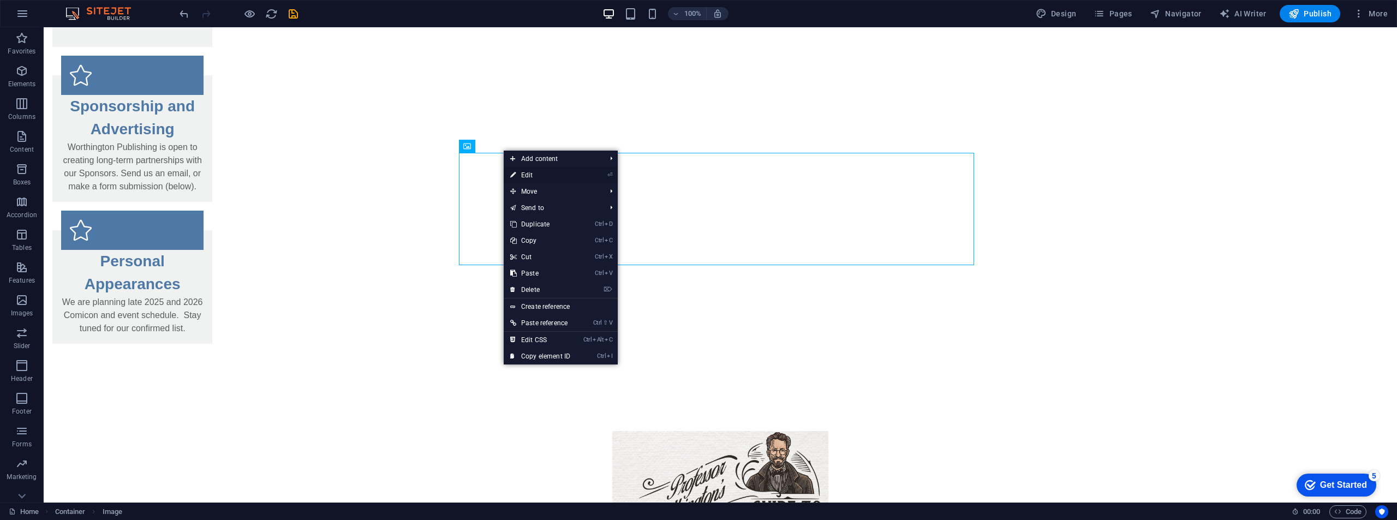
click at [522, 176] on link "⏎ Edit" at bounding box center [540, 175] width 73 height 16
select select "px"
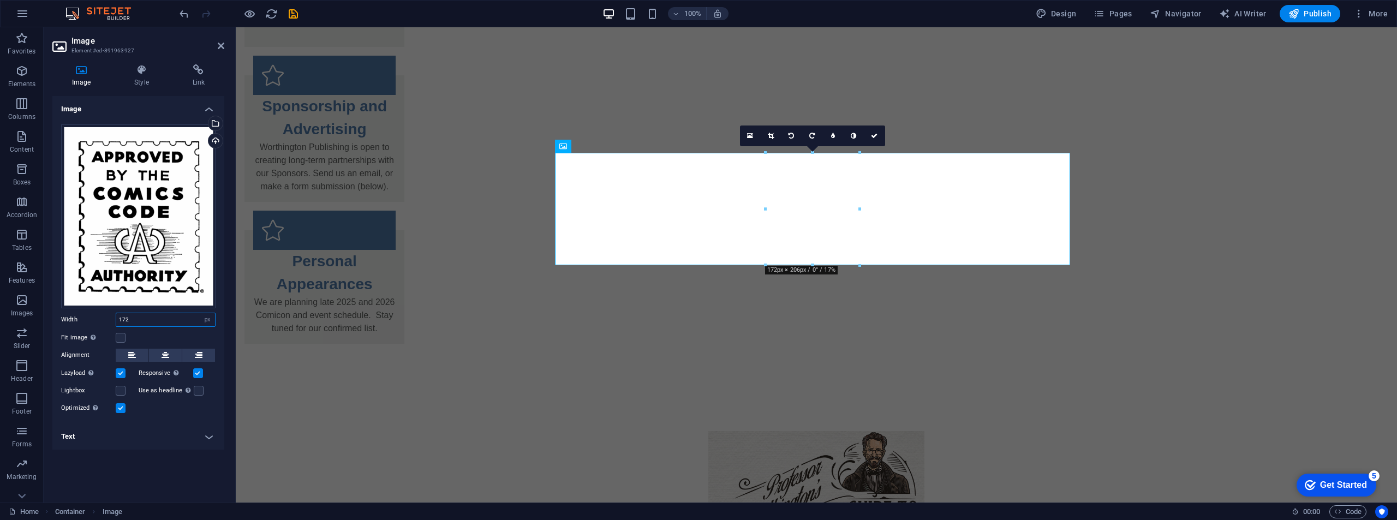
drag, startPoint x: 178, startPoint y: 321, endPoint x: 111, endPoint y: 321, distance: 66.6
click at [111, 321] on div "Width 172 Default auto px rem % em vh vw" at bounding box center [138, 320] width 154 height 14
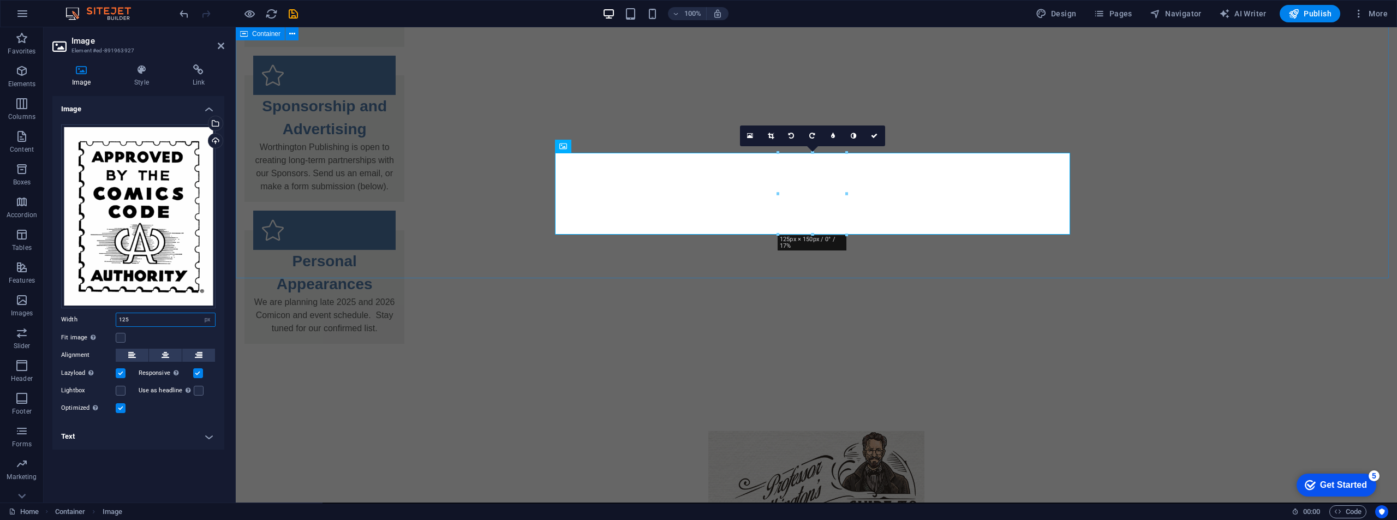
type input "125"
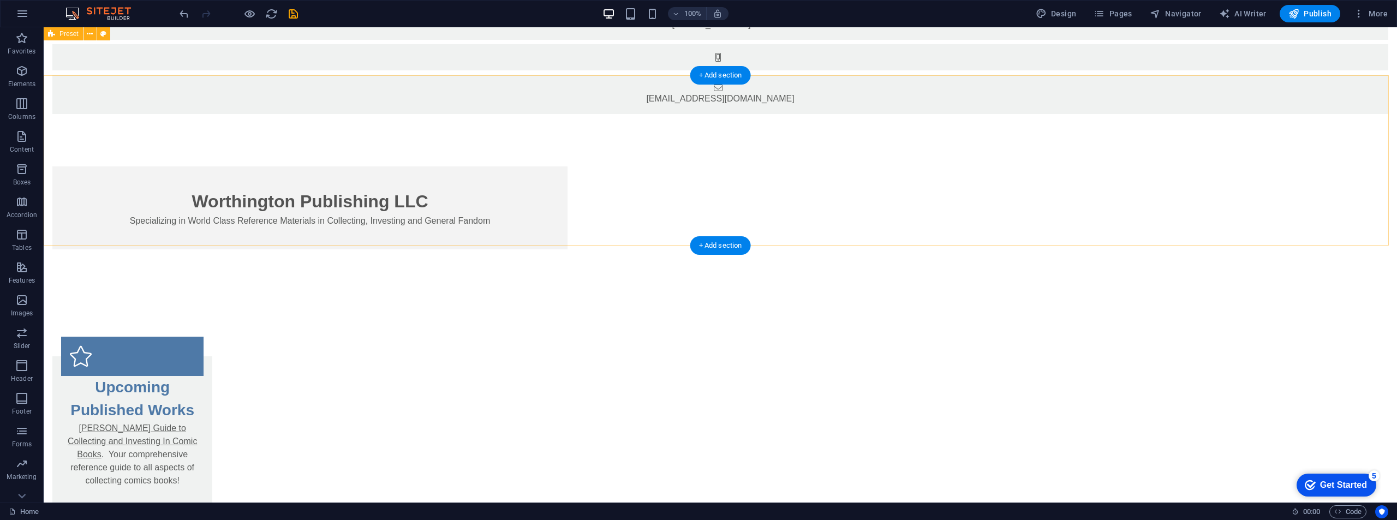
scroll to position [0, 0]
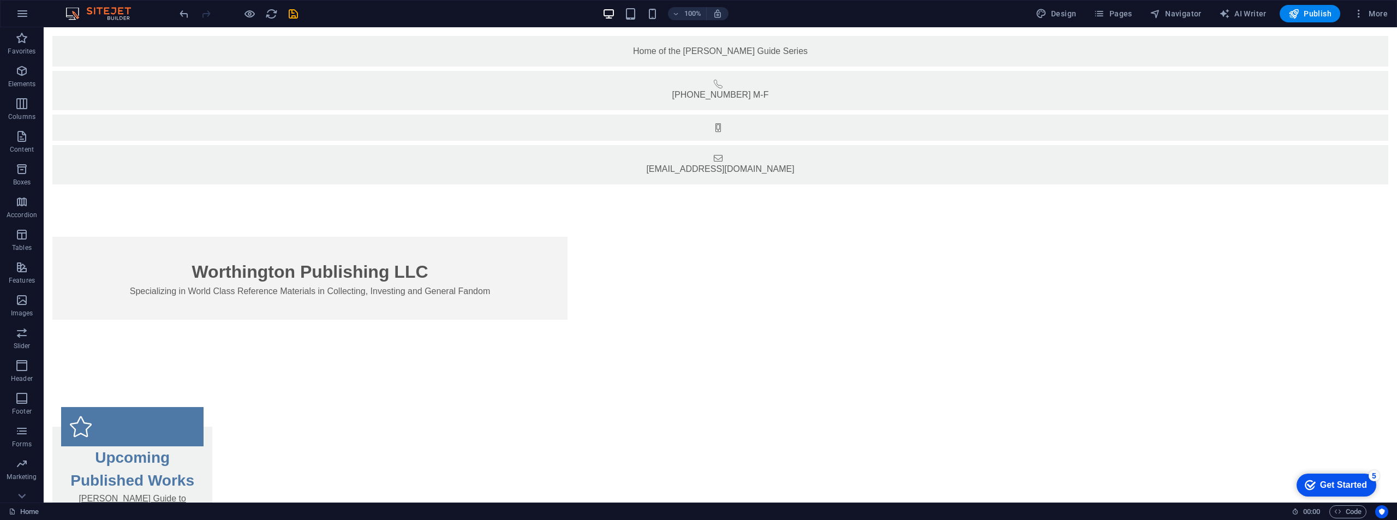
click at [288, 21] on div at bounding box center [238, 13] width 122 height 17
click at [291, 16] on icon "save" at bounding box center [293, 14] width 13 height 13
click at [1319, 14] on span "Publish" at bounding box center [1309, 13] width 43 height 11
